Goal: Task Accomplishment & Management: Use online tool/utility

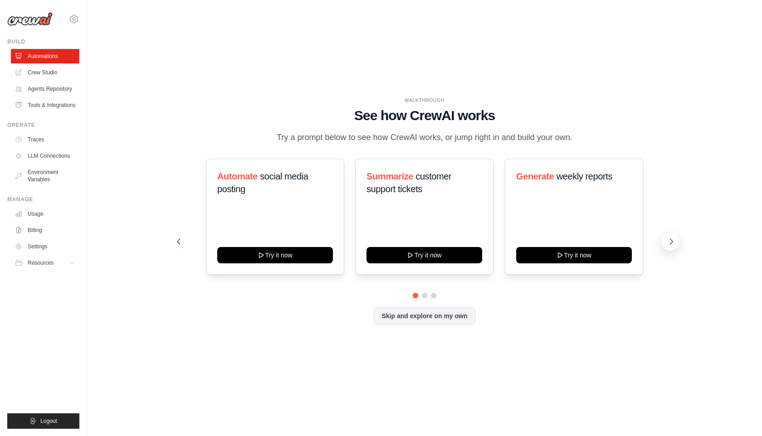
click at [677, 244] on button at bounding box center [670, 242] width 18 height 18
click at [176, 243] on icon at bounding box center [177, 241] width 9 height 9
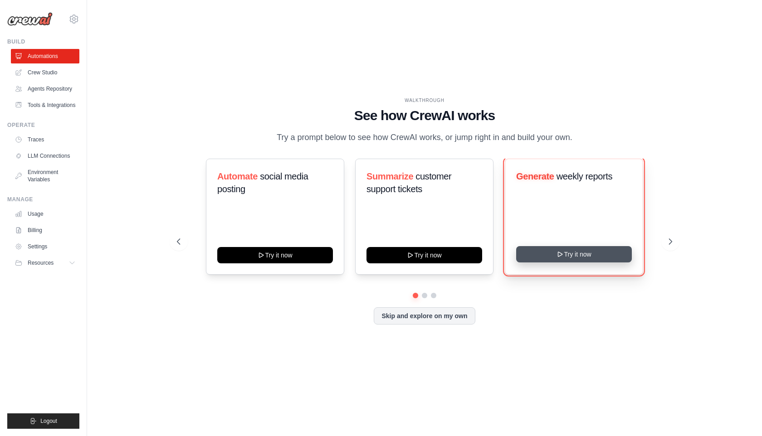
click at [582, 255] on button "Try it now" at bounding box center [574, 254] width 116 height 16
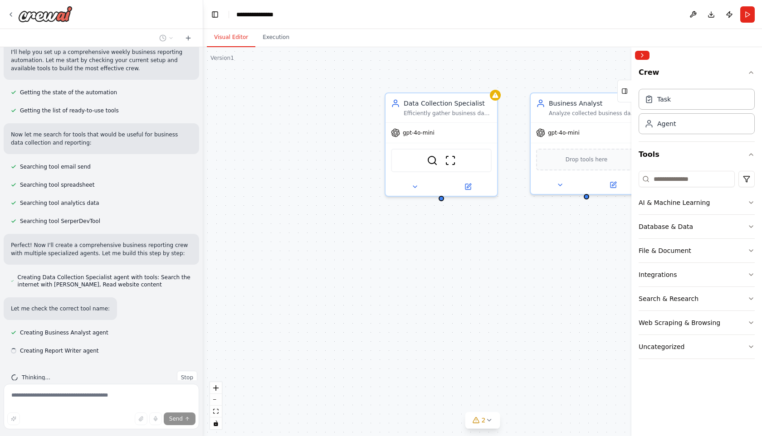
scroll to position [99, 0]
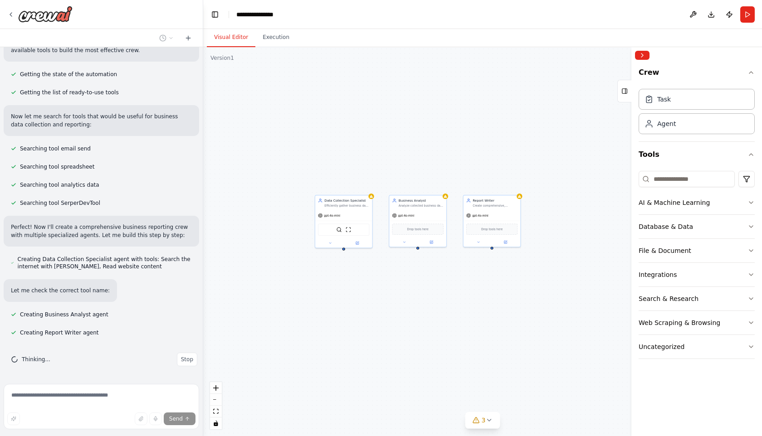
drag, startPoint x: 551, startPoint y: 280, endPoint x: 410, endPoint y: 288, distance: 140.8
click at [410, 288] on div "Data Collection Specialist Efficiently gather business data from multiple sourc…" at bounding box center [482, 241] width 559 height 389
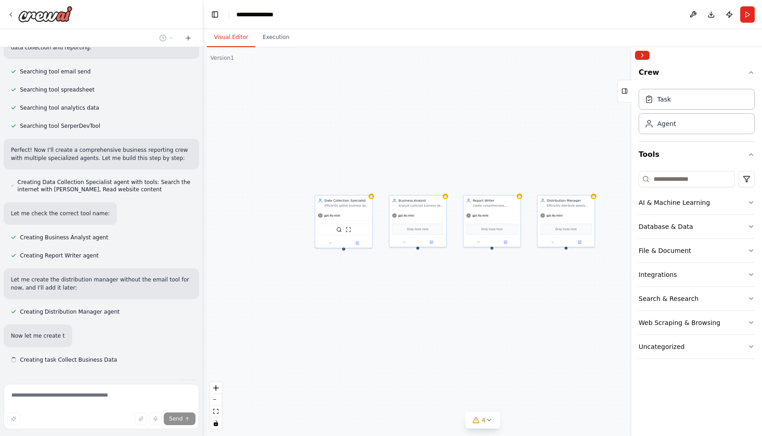
scroll to position [177, 0]
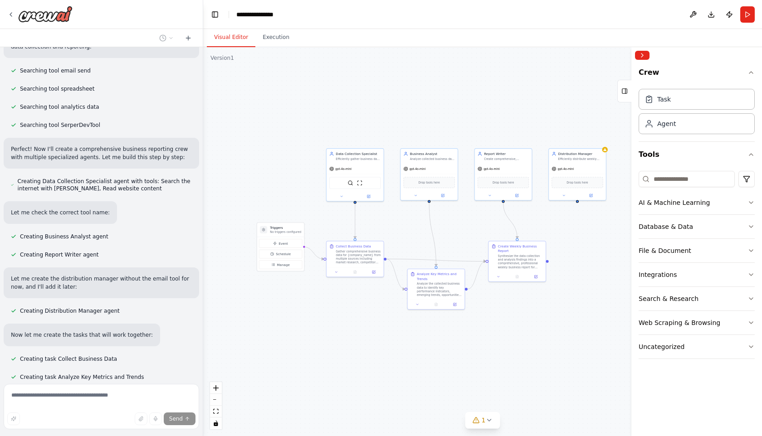
drag, startPoint x: 451, startPoint y: 287, endPoint x: 463, endPoint y: 228, distance: 59.7
click at [463, 228] on div ".deletable-edge-delete-btn { width: 20px; height: 20px; border: 0px solid #ffff…" at bounding box center [482, 241] width 559 height 389
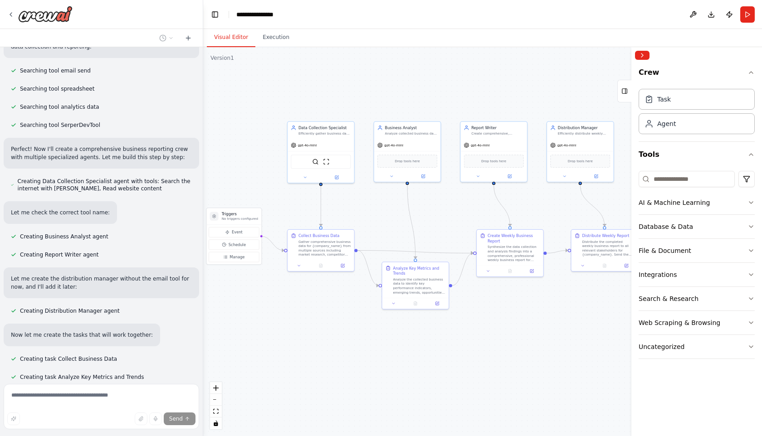
drag, startPoint x: 463, startPoint y: 227, endPoint x: 446, endPoint y: 227, distance: 17.2
click at [446, 227] on div ".deletable-edge-delete-btn { width: 20px; height: 20px; border: 0px solid #ffff…" at bounding box center [482, 241] width 559 height 389
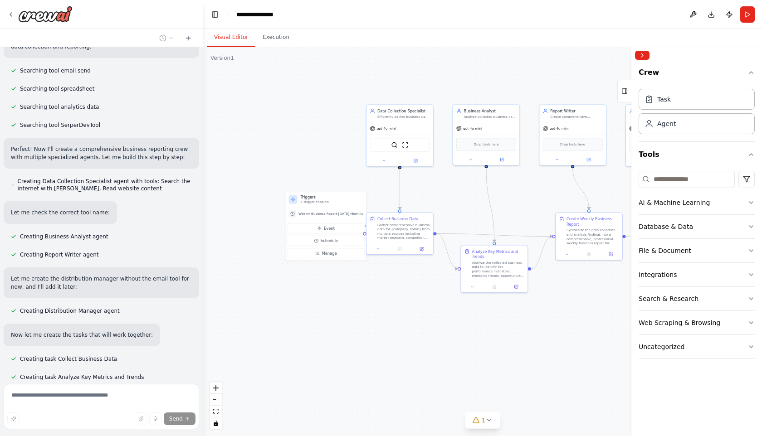
drag, startPoint x: 443, startPoint y: 211, endPoint x: 522, endPoint y: 195, distance: 80.6
click at [522, 195] on div ".deletable-edge-delete-btn { width: 20px; height: 20px; border: 0px solid #ffff…" at bounding box center [482, 241] width 559 height 389
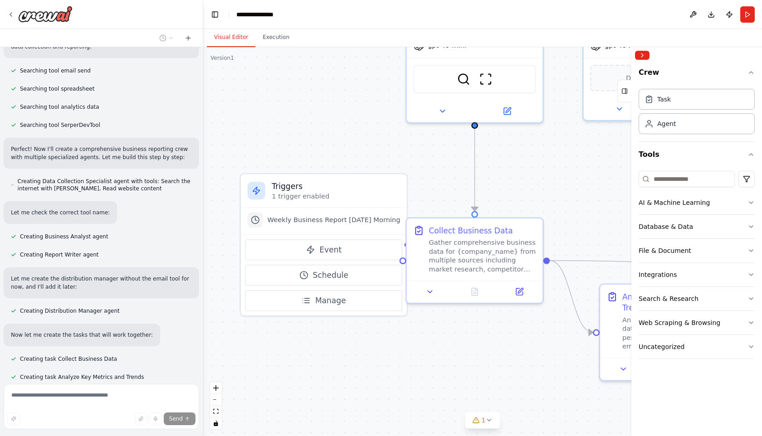
drag, startPoint x: 378, startPoint y: 182, endPoint x: 424, endPoint y: 179, distance: 45.9
click at [424, 179] on div ".deletable-edge-delete-btn { width: 20px; height: 20px; border: 0px solid #ffff…" at bounding box center [482, 241] width 559 height 389
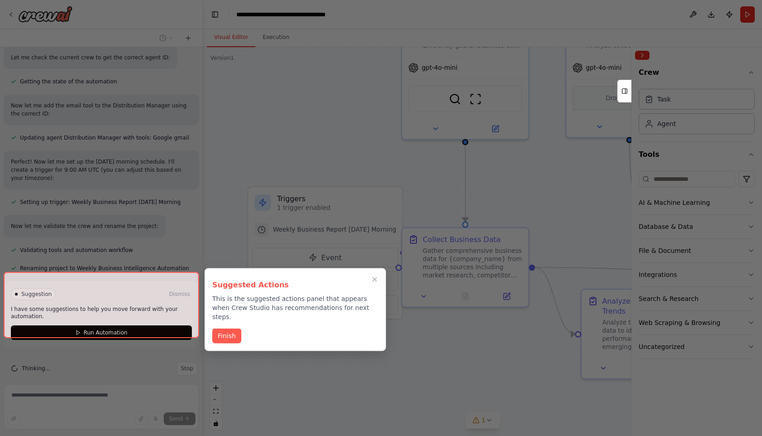
scroll to position [596, 0]
click at [144, 324] on div at bounding box center [101, 305] width 195 height 66
click at [226, 329] on button "Finish" at bounding box center [226, 335] width 29 height 15
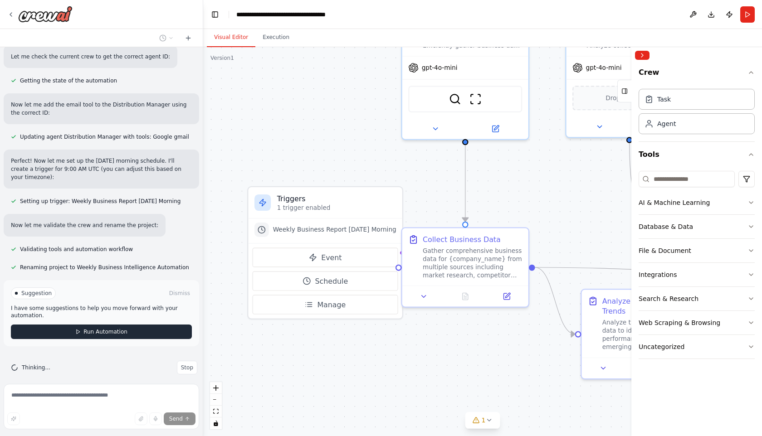
click at [139, 325] on button "Run Automation" at bounding box center [101, 332] width 181 height 15
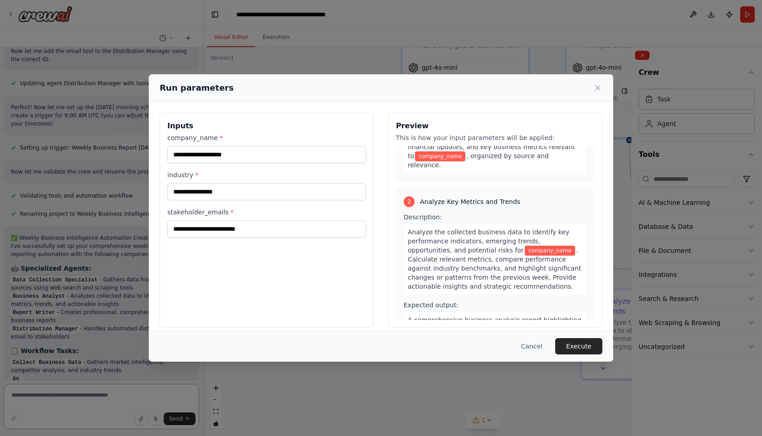
scroll to position [0, 0]
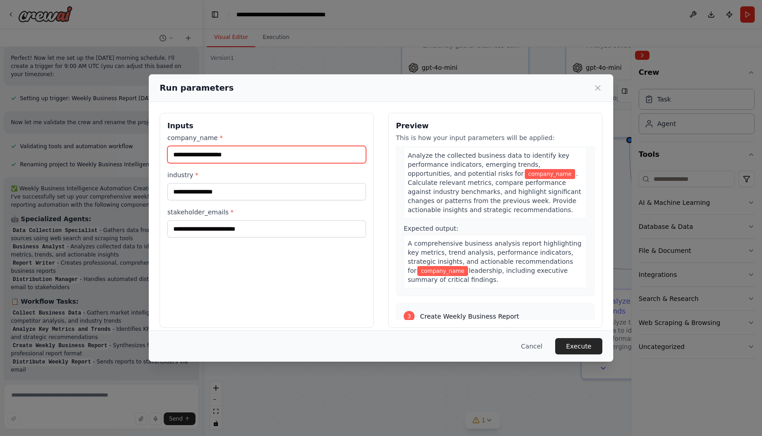
click at [268, 151] on input "company_name *" at bounding box center [266, 154] width 199 height 17
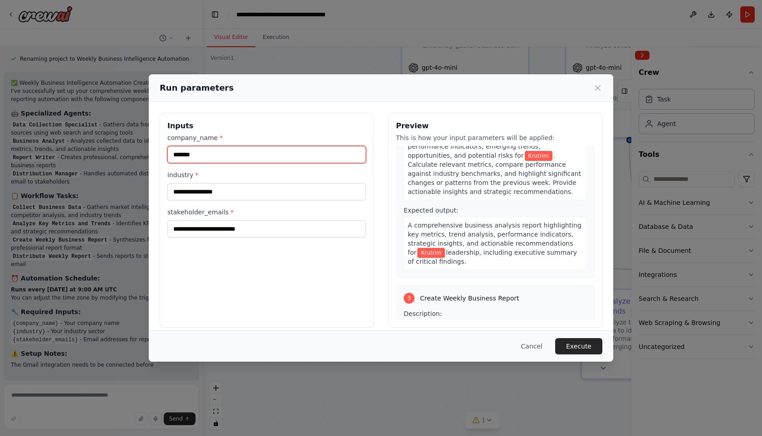
type input "*******"
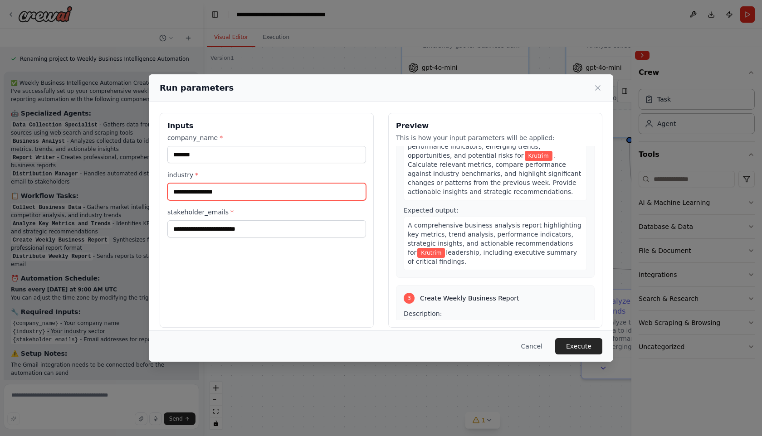
click at [250, 184] on input "industry *" at bounding box center [266, 191] width 199 height 17
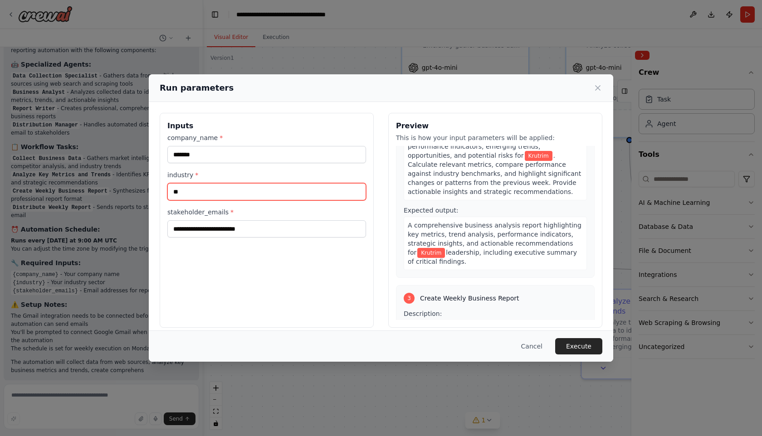
type input "**"
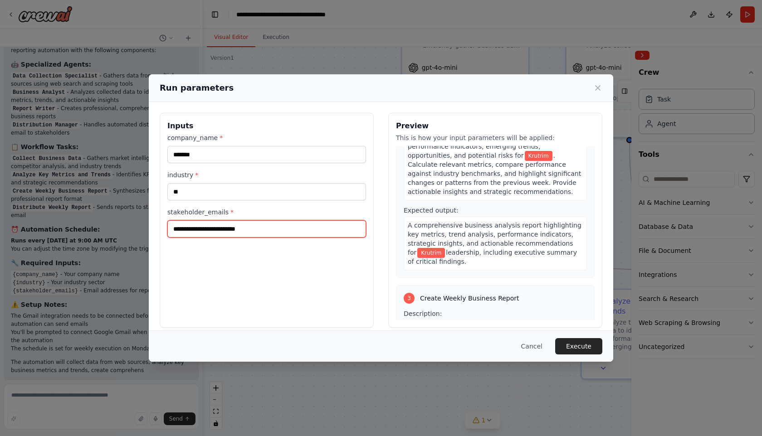
click at [252, 228] on input "stakeholder_emails *" at bounding box center [266, 228] width 199 height 17
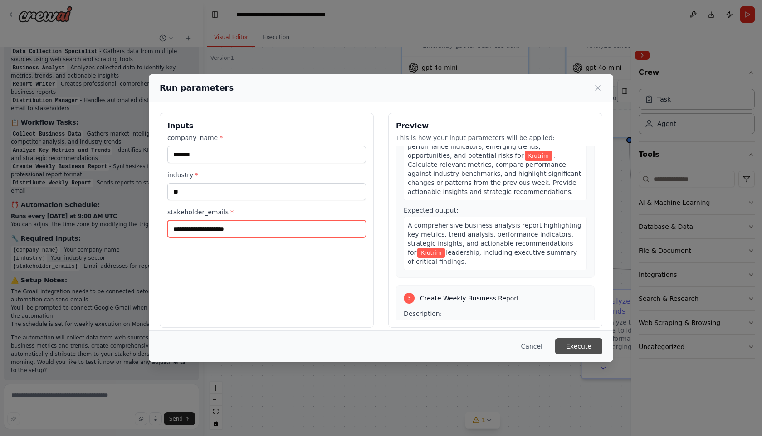
type input "**********"
click at [575, 342] on button "Execute" at bounding box center [578, 346] width 47 height 16
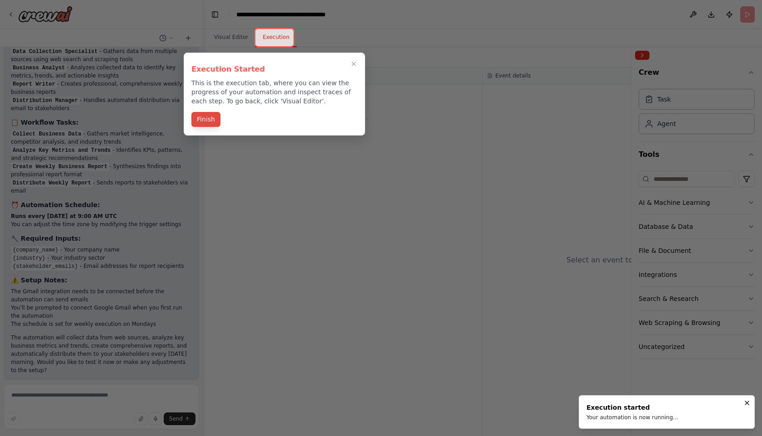
click at [210, 122] on button "Finish" at bounding box center [205, 119] width 29 height 15
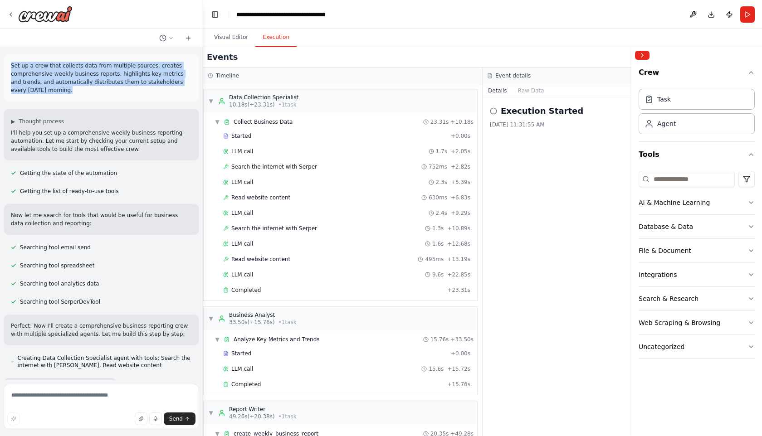
drag, startPoint x: 70, startPoint y: 94, endPoint x: 11, endPoint y: 68, distance: 64.2
click at [11, 68] on p "Set up a crew that collects data from multiple sources, creates comprehensive w…" at bounding box center [101, 78] width 181 height 33
copy p "Set up a crew that collects data from multiple sources, creates comprehensive w…"
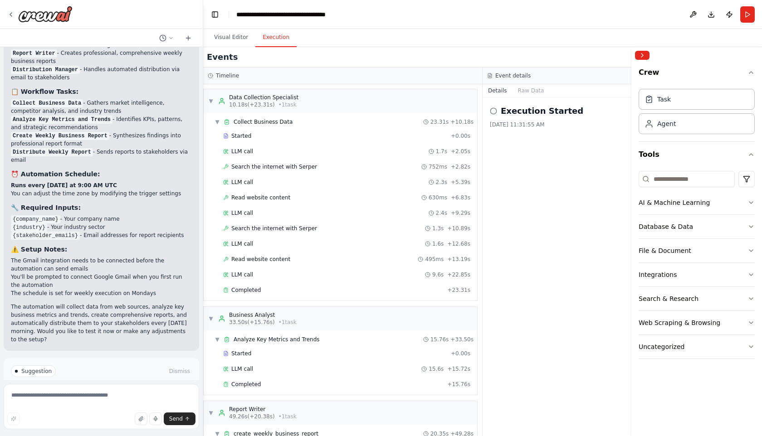
scroll to position [951, 0]
